Goal: Feedback & Contribution: Submit feedback/report problem

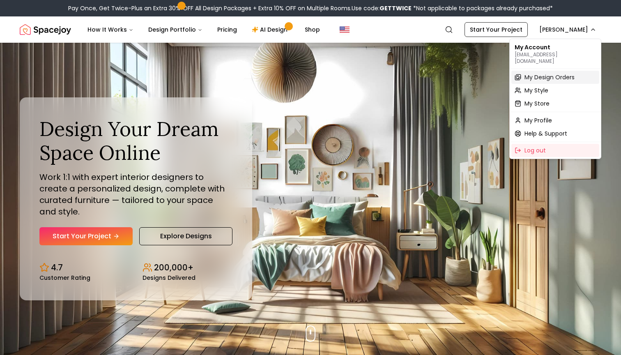
click at [543, 73] on span "My Design Orders" at bounding box center [550, 77] width 50 height 8
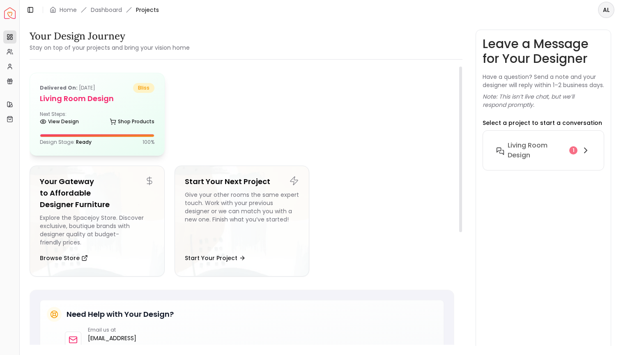
click at [78, 101] on h5 "Living Room design" at bounding box center [97, 99] width 115 height 12
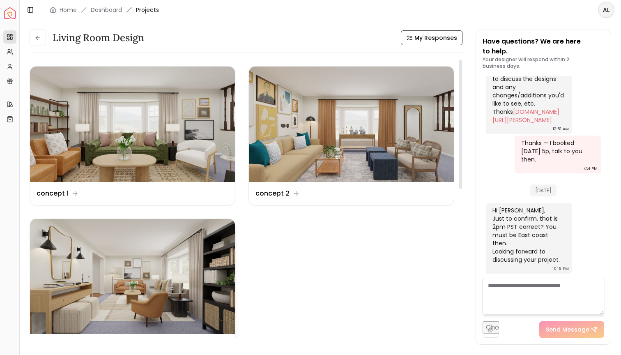
scroll to position [115, 0]
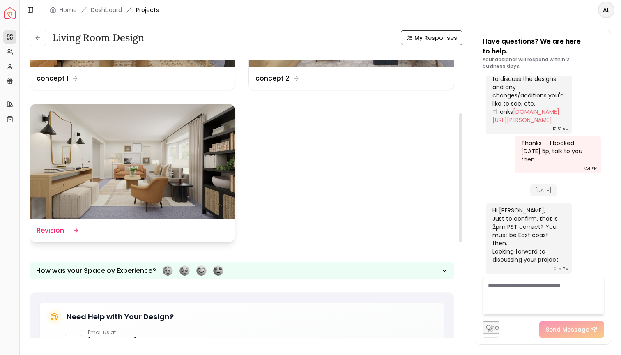
click at [64, 228] on dd "Revision 1" at bounding box center [52, 231] width 31 height 10
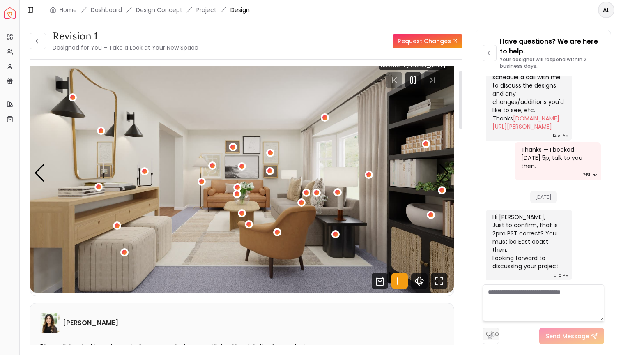
scroll to position [21, 0]
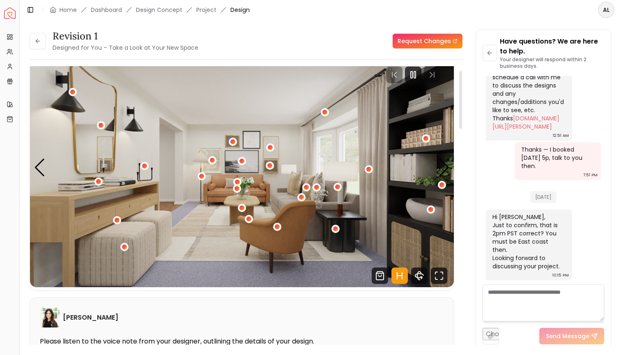
click at [429, 169] on img "1 / 5" at bounding box center [242, 167] width 424 height 239
click at [40, 168] on div "Previous slide" at bounding box center [39, 168] width 11 height 18
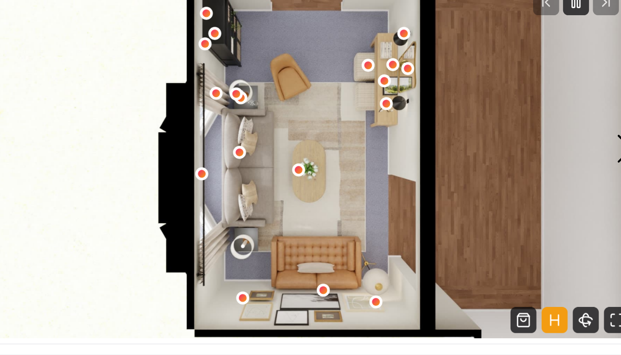
click at [349, 98] on img "5 / 5" at bounding box center [242, 167] width 424 height 239
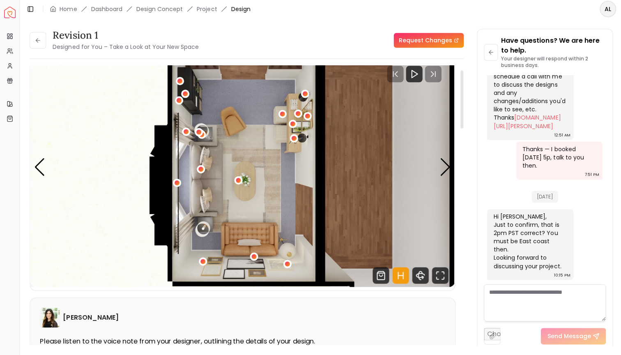
click at [450, 171] on img "5 / 5" at bounding box center [242, 167] width 424 height 239
click at [442, 166] on div "Next slide" at bounding box center [444, 168] width 11 height 18
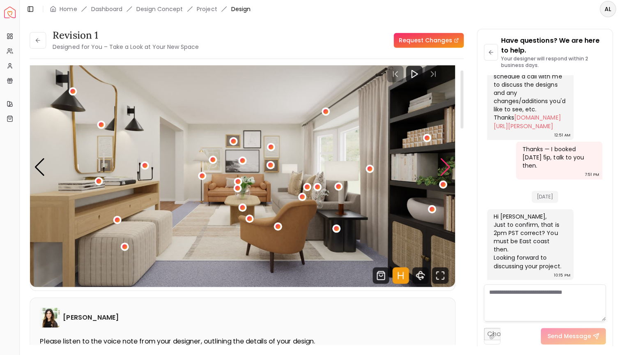
click at [442, 166] on div "Next slide" at bounding box center [444, 168] width 11 height 18
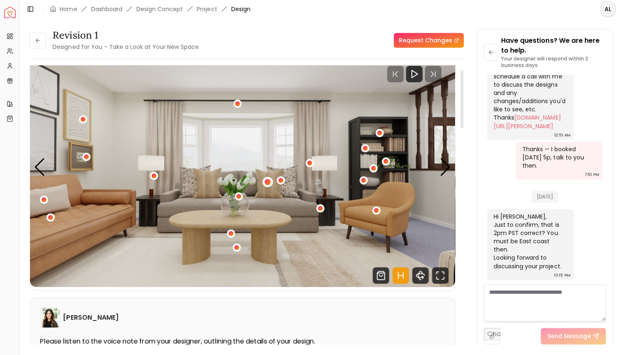
click at [266, 178] on div "2 / 5" at bounding box center [267, 182] width 10 height 10
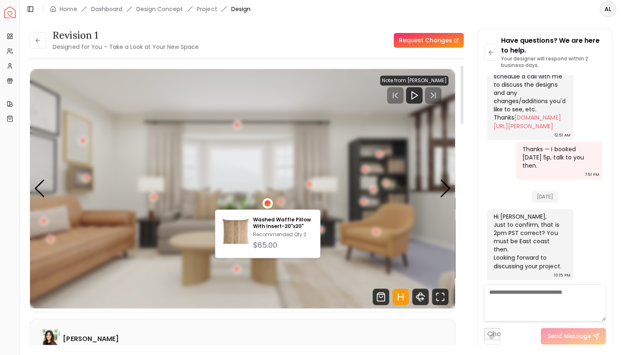
scroll to position [0, 0]
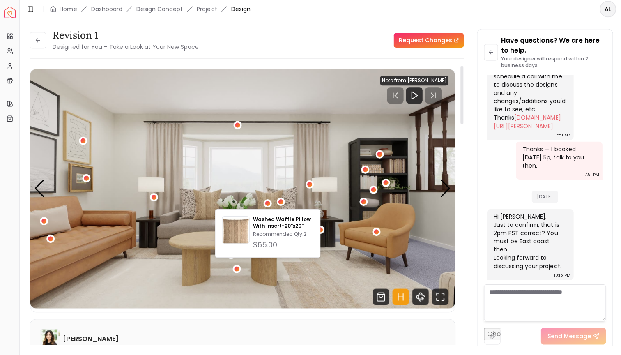
click at [192, 237] on img "2 / 5" at bounding box center [242, 189] width 424 height 239
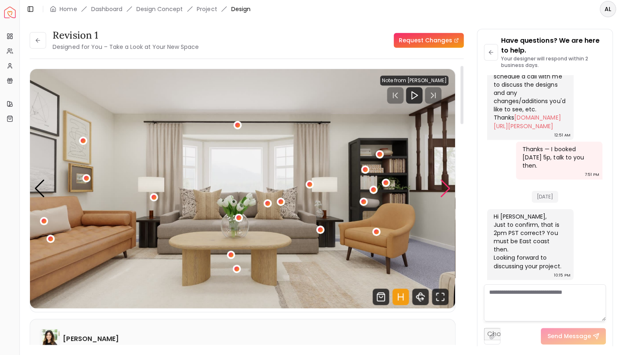
click at [446, 186] on div "Next slide" at bounding box center [444, 189] width 11 height 18
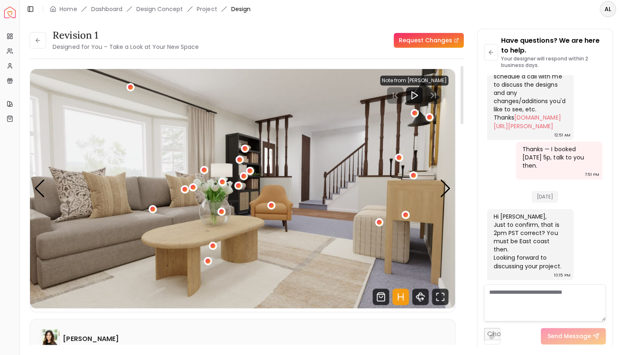
click at [153, 203] on img "3 / 5" at bounding box center [242, 189] width 424 height 239
click at [153, 207] on div "3 / 5" at bounding box center [153, 210] width 6 height 6
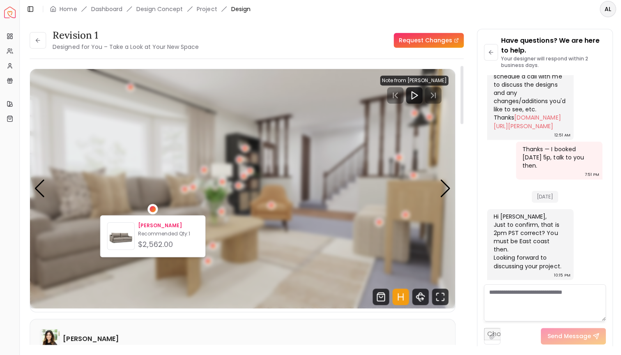
click at [152, 226] on p "[PERSON_NAME]" at bounding box center [168, 226] width 60 height 7
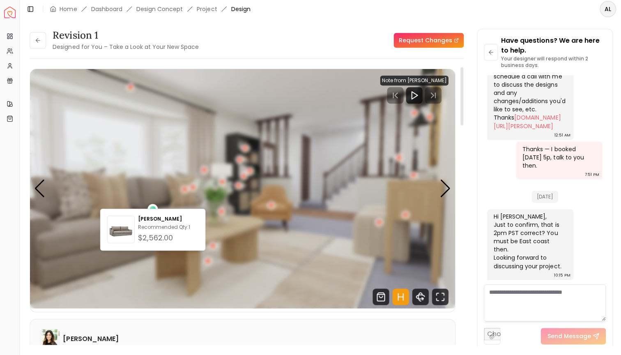
scroll to position [67, 0]
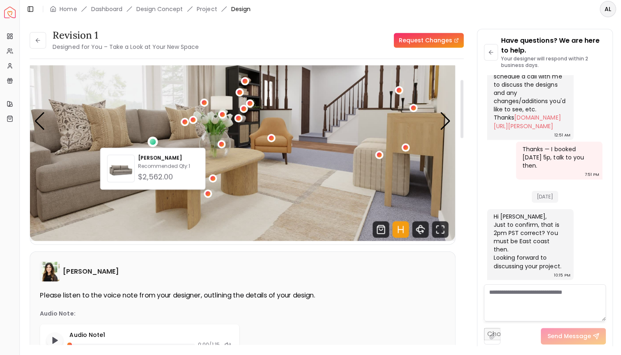
click at [428, 36] on link "Request Changes" at bounding box center [428, 41] width 70 height 15
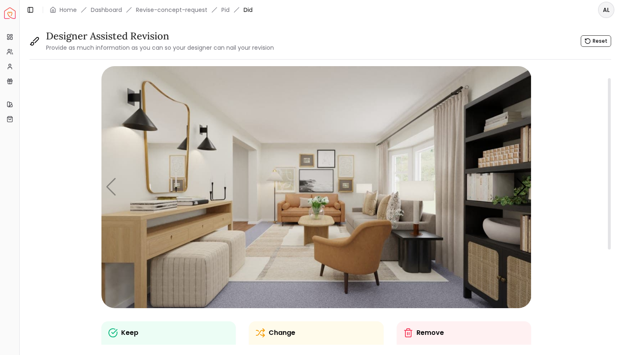
scroll to position [62, 0]
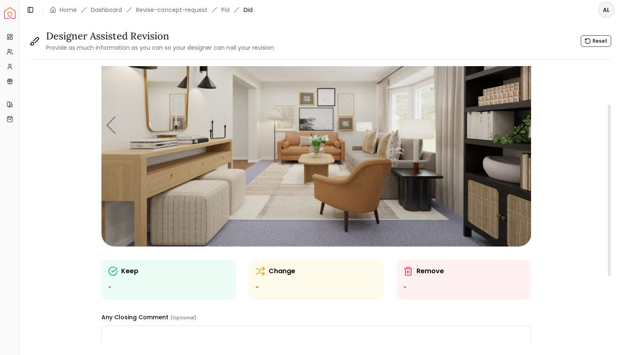
click at [155, 284] on ul "-" at bounding box center [169, 288] width 122 height 10
click at [279, 273] on p "Change" at bounding box center [282, 271] width 27 height 10
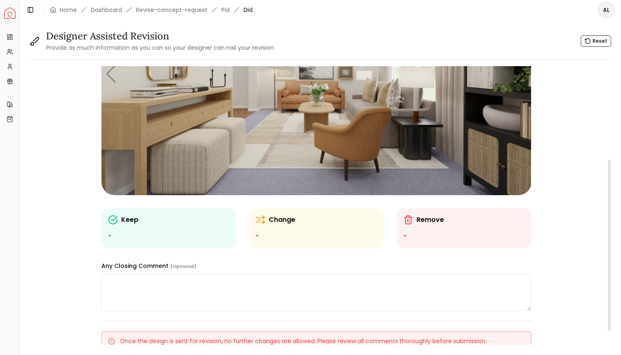
scroll to position [152, 0]
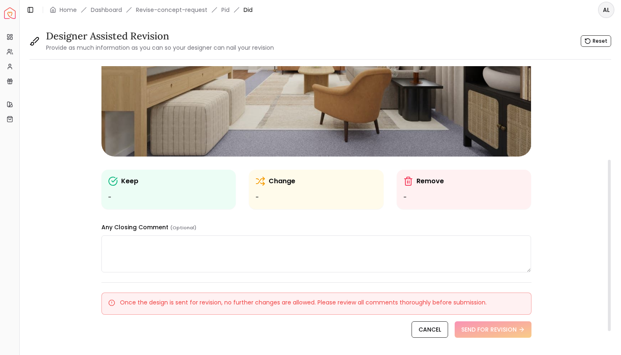
click at [289, 258] on textarea at bounding box center [316, 253] width 430 height 37
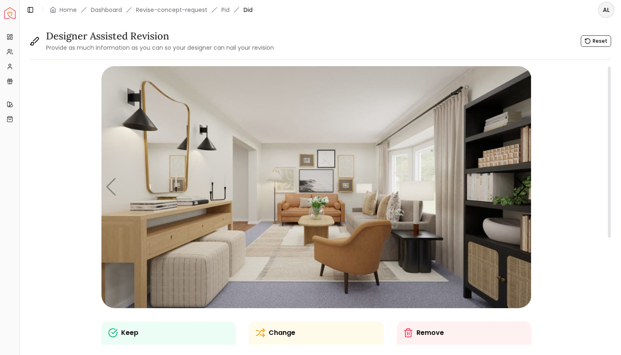
scroll to position [9, 0]
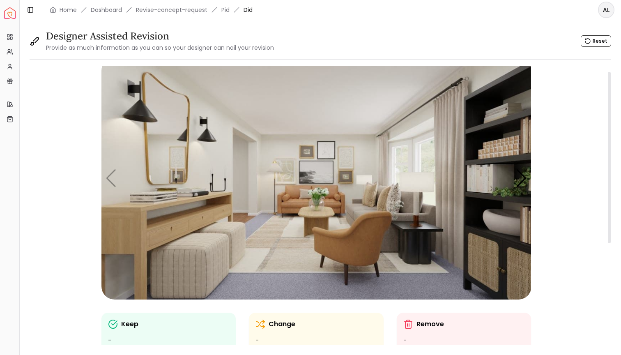
click at [121, 339] on ul "-" at bounding box center [169, 341] width 122 height 10
click at [111, 337] on ul "-" at bounding box center [169, 341] width 122 height 10
click at [116, 319] on icon at bounding box center [113, 324] width 10 height 10
click at [110, 325] on icon at bounding box center [113, 324] width 10 height 10
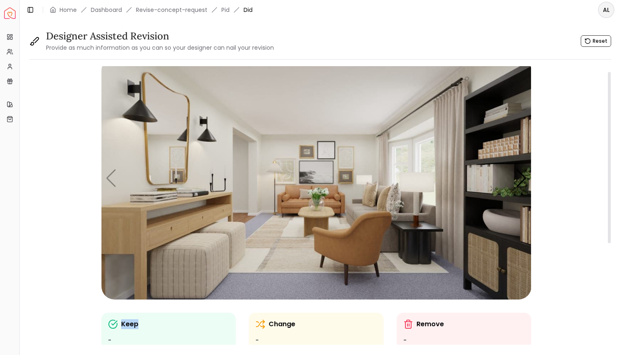
click at [110, 325] on icon at bounding box center [113, 324] width 10 height 10
click at [126, 325] on p "Keep" at bounding box center [129, 324] width 17 height 10
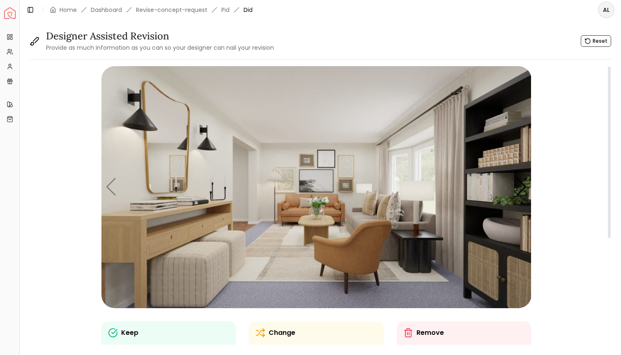
scroll to position [155, 0]
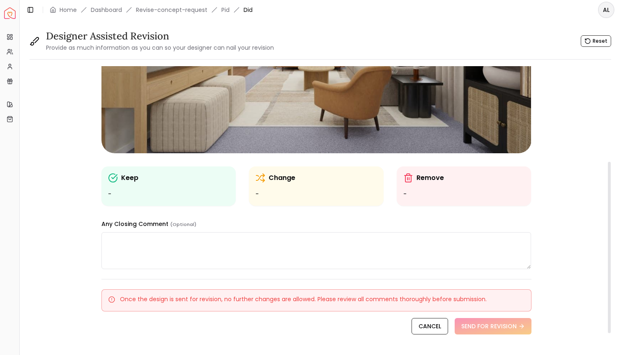
click at [440, 265] on textarea at bounding box center [316, 250] width 430 height 37
click at [327, 189] on ul "-" at bounding box center [317, 194] width 122 height 10
click at [284, 176] on p "Change" at bounding box center [282, 178] width 27 height 10
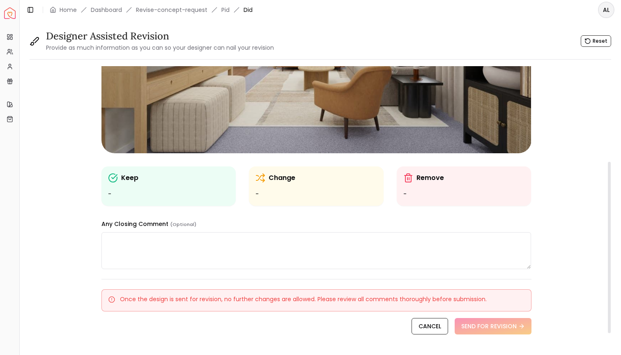
click at [434, 179] on p "Remove" at bounding box center [431, 178] width 28 height 10
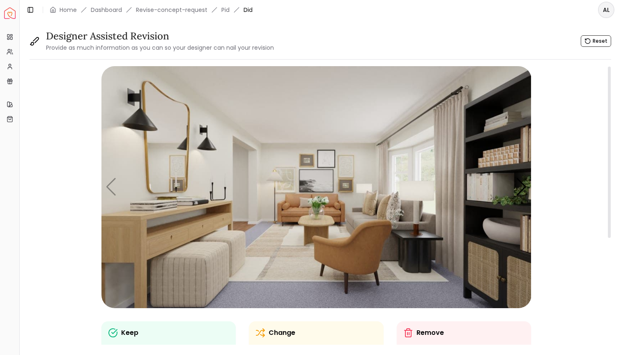
scroll to position [0, 0]
click at [601, 44] on button "Reset" at bounding box center [596, 41] width 30 height 12
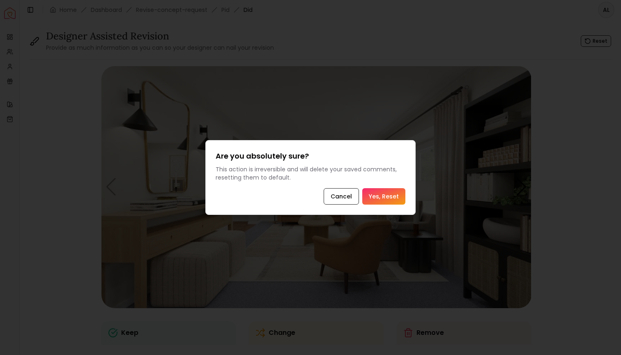
click at [394, 188] on button "Yes, Reset" at bounding box center [383, 196] width 43 height 16
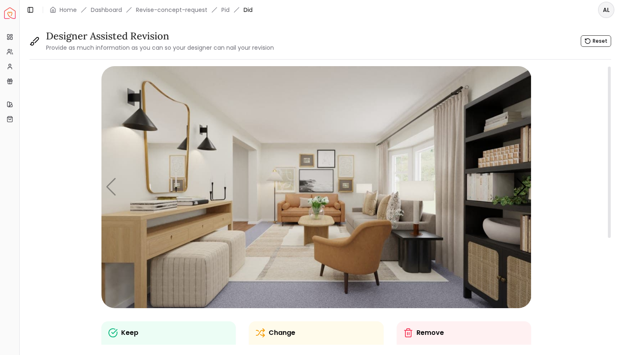
click at [61, 51] on small "Provide as much information as you can so your designer can nail your revision" at bounding box center [160, 48] width 228 height 8
click at [39, 43] on icon at bounding box center [35, 41] width 10 height 10
click at [402, 51] on div "Designer Assisted Revision Provide as much information as you can so your desig…" at bounding box center [321, 41] width 582 height 23
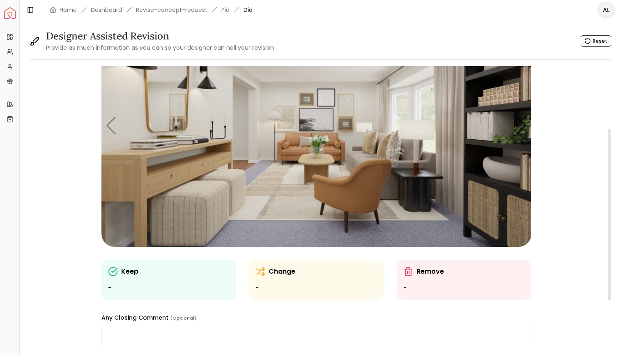
scroll to position [102, 0]
